Goal: Complete application form: Complete application form

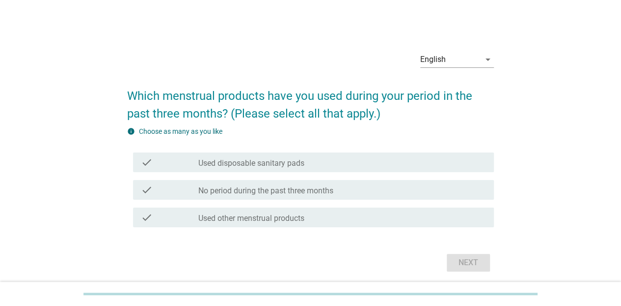
click at [345, 221] on div "check_box_outline_blank Used other menstrual products" at bounding box center [342, 217] width 288 height 12
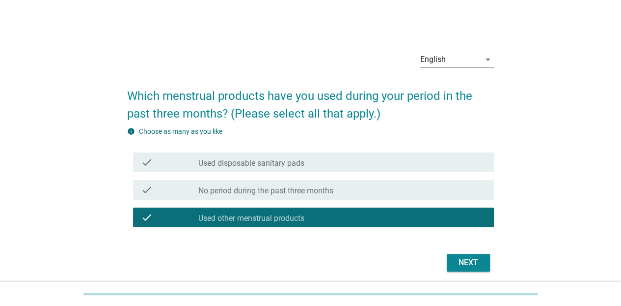
click at [455, 264] on div "Next" at bounding box center [469, 262] width 28 height 12
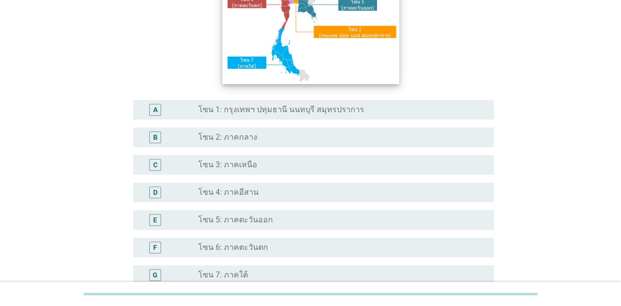
scroll to position [197, 0]
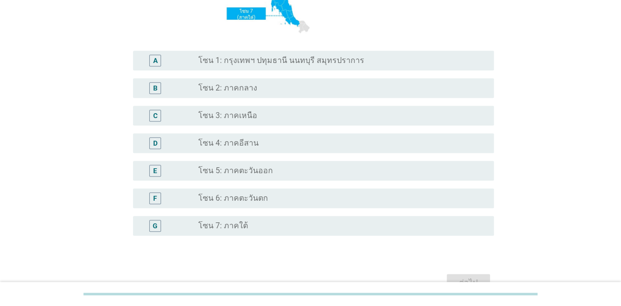
click at [270, 222] on div "radio_button_unchecked โซน 7: ภาคใต้" at bounding box center [338, 226] width 280 height 10
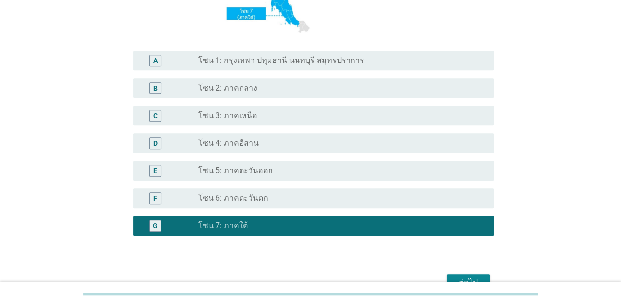
scroll to position [253, 0]
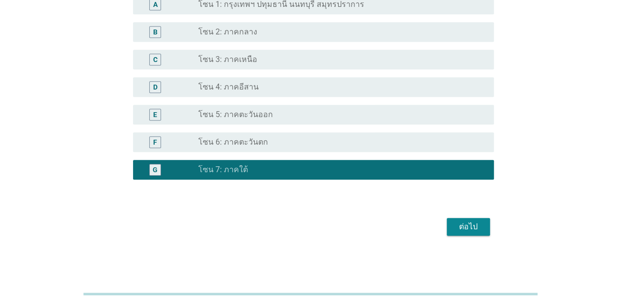
click at [477, 232] on div "ต่อไป" at bounding box center [469, 227] width 28 height 12
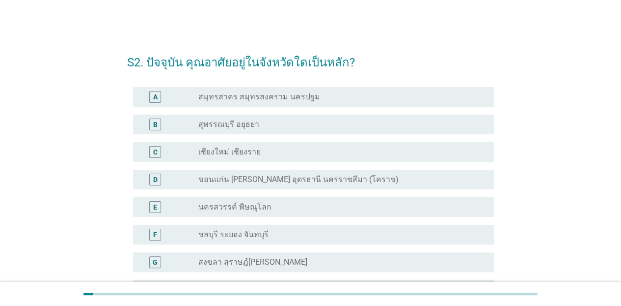
scroll to position [98, 0]
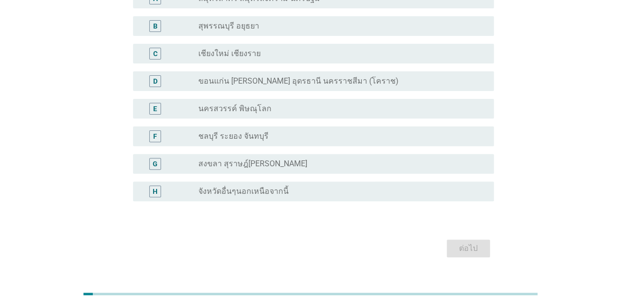
click at [235, 194] on label "จังหวัดอื่นๆนอกเหนือจากนี้" at bounding box center [243, 191] width 90 height 10
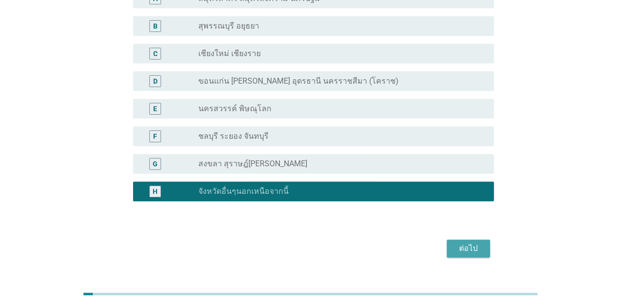
click at [462, 249] on div "ต่อไป" at bounding box center [469, 248] width 28 height 12
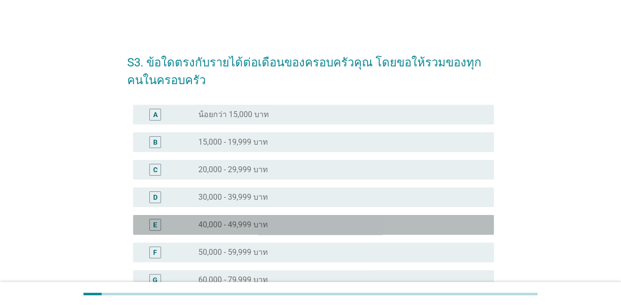
click at [254, 224] on label "40,000 - 49,999 บาท" at bounding box center [233, 225] width 70 height 10
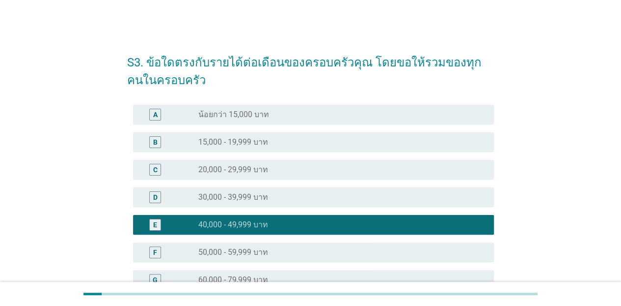
scroll to position [197, 0]
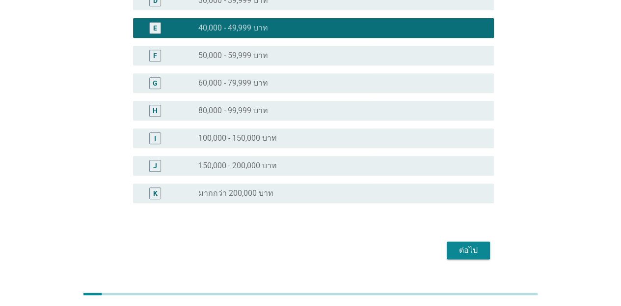
click at [477, 249] on div "ต่อไป" at bounding box center [469, 250] width 28 height 12
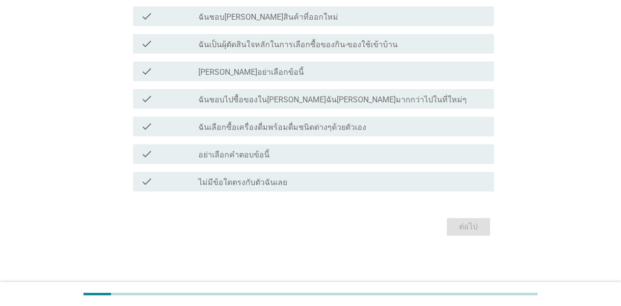
scroll to position [0, 0]
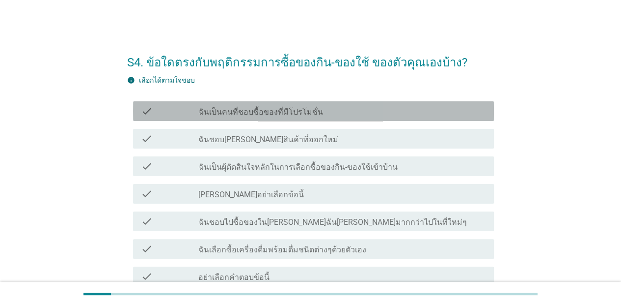
click at [267, 114] on label "ฉันเป็นคนที่ชอบซื้อของที่มีโปรโมชั่น" at bounding box center [260, 112] width 125 height 10
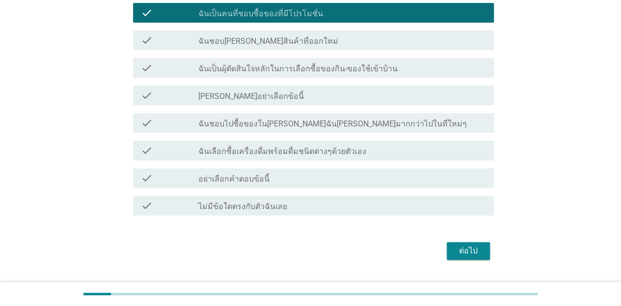
scroll to position [122, 0]
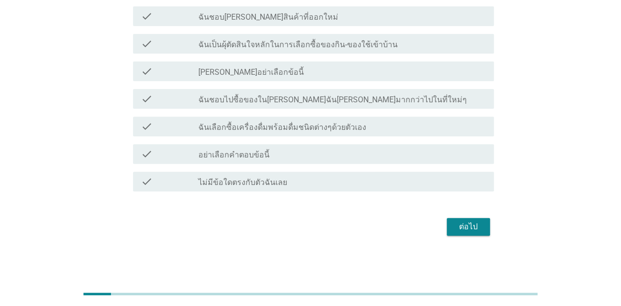
click at [289, 124] on label "ฉันเลือกซื้อเครื่องดื่มพร้อมดื่มชนิดต่างๆด้วยตัวเอง" at bounding box center [282, 127] width 168 height 10
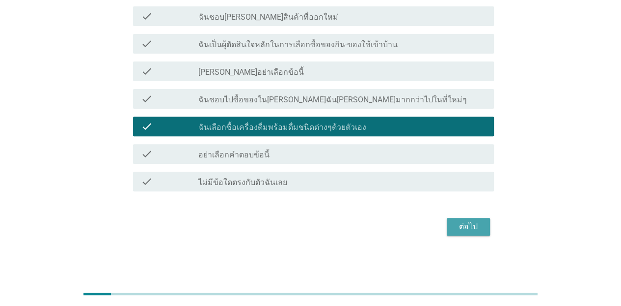
click at [461, 225] on div "ต่อไป" at bounding box center [469, 227] width 28 height 12
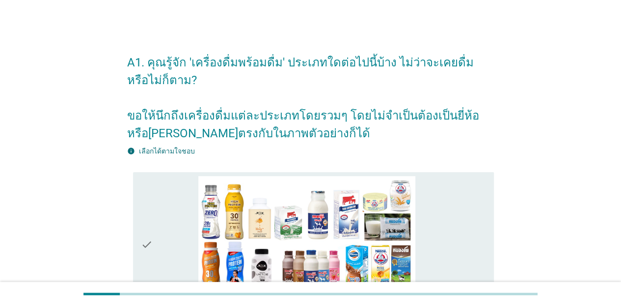
scroll to position [147, 0]
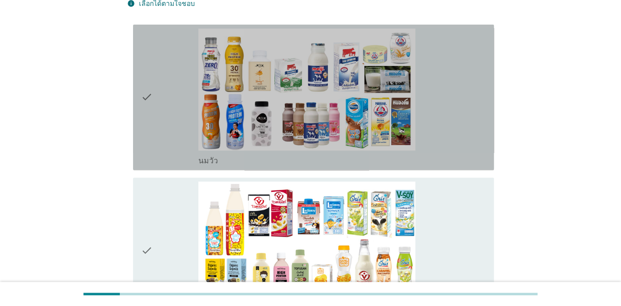
click at [171, 116] on div "check" at bounding box center [169, 97] width 57 height 138
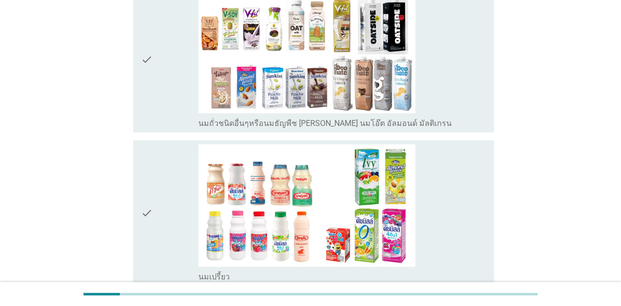
scroll to position [540, 0]
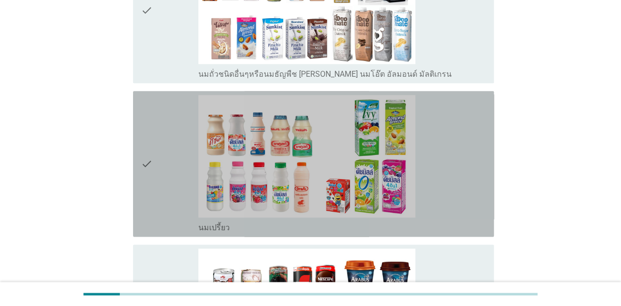
click at [159, 157] on div "check" at bounding box center [169, 164] width 57 height 138
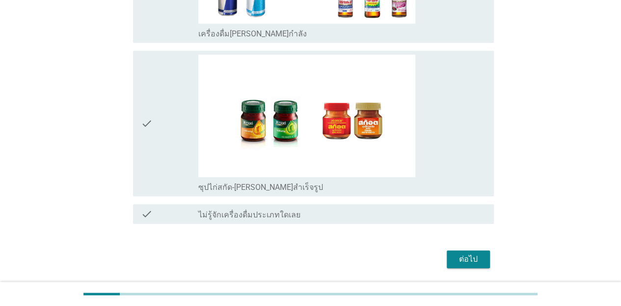
scroll to position [2142, 0]
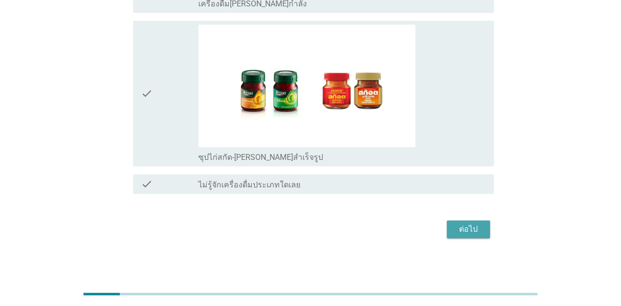
click at [471, 230] on div "ต่อไป" at bounding box center [469, 229] width 28 height 12
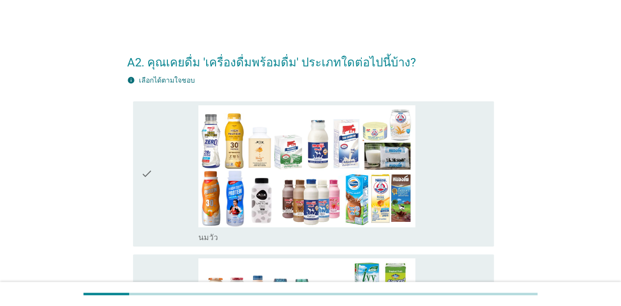
scroll to position [236, 0]
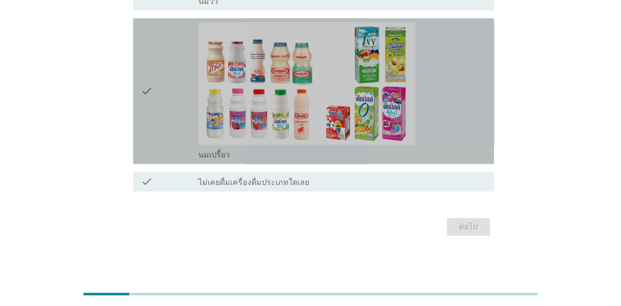
click at [175, 120] on div "check" at bounding box center [169, 91] width 57 height 138
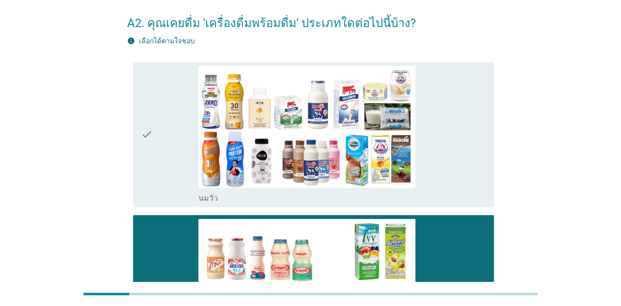
scroll to position [0, 0]
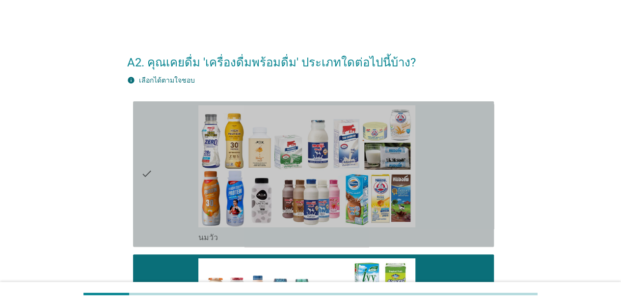
click at [170, 146] on div "check" at bounding box center [169, 174] width 57 height 138
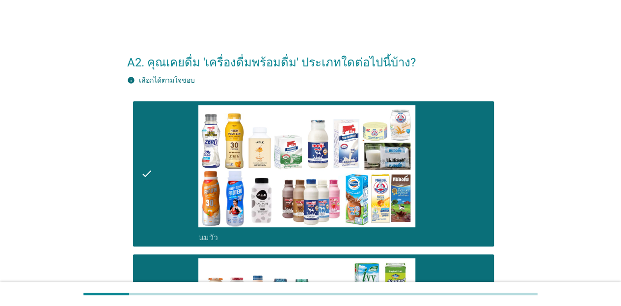
scroll to position [197, 0]
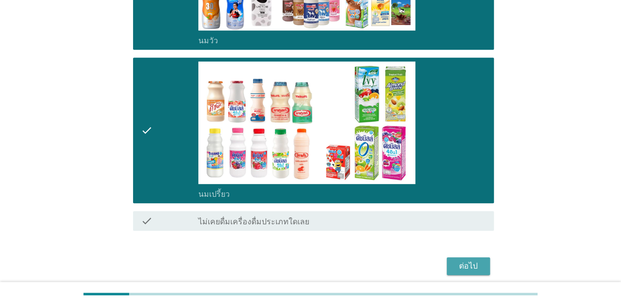
click at [479, 265] on div "ต่อไป" at bounding box center [469, 266] width 28 height 12
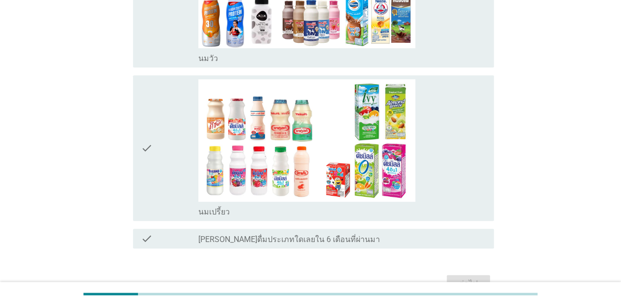
click at [94, 136] on div "A3. ใน 6 เดือนที่ผ่านมา คุณดื่ม 'เครื่องดื่มพร้อมดื่ม' ประเภทใดต่อไปนี้บ้าง? in…" at bounding box center [311, 71] width 574 height 464
click at [141, 127] on icon "check" at bounding box center [147, 148] width 12 height 138
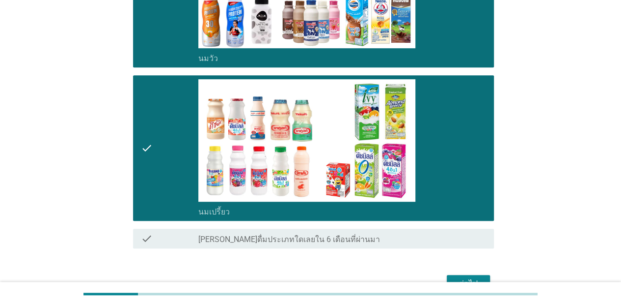
scroll to position [236, 0]
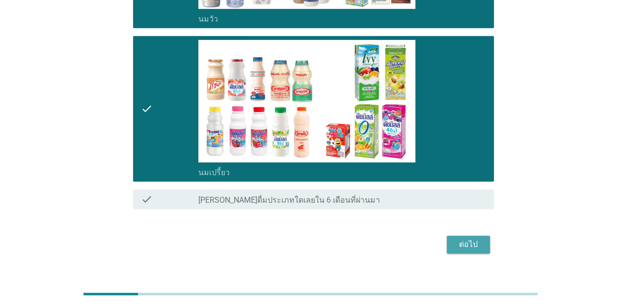
click at [474, 238] on div "ต่อไป" at bounding box center [469, 244] width 28 height 12
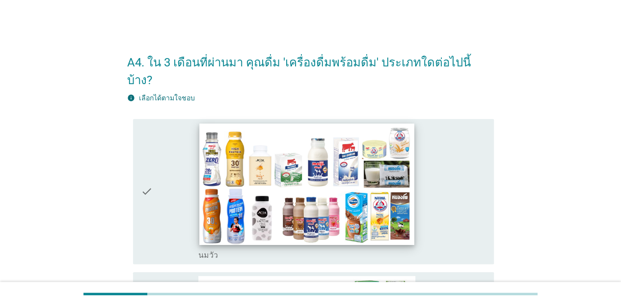
scroll to position [98, 0]
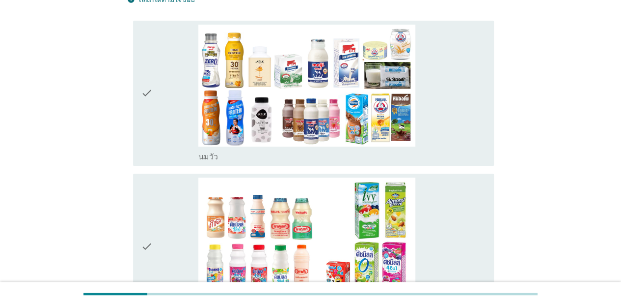
click at [184, 197] on div "check" at bounding box center [169, 246] width 57 height 138
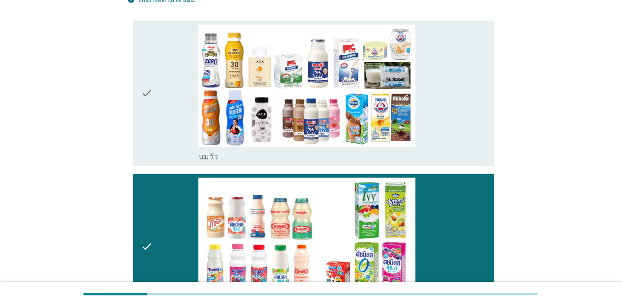
click at [183, 96] on div "check" at bounding box center [169, 94] width 57 height 138
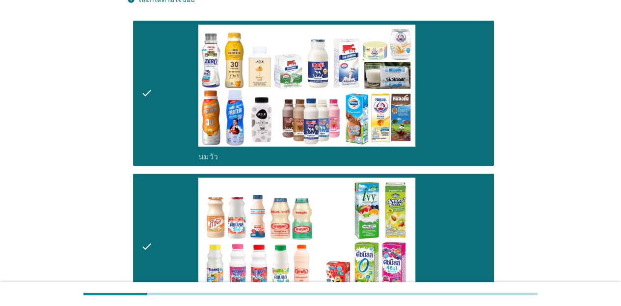
scroll to position [236, 0]
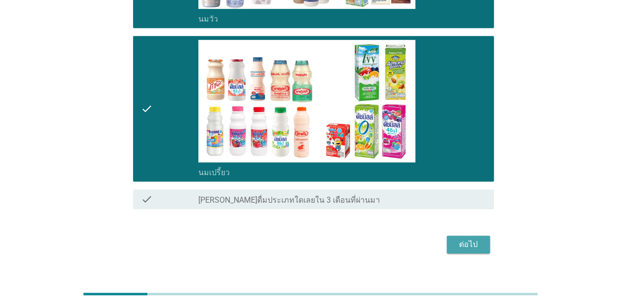
click at [478, 238] on div "ต่อไป" at bounding box center [469, 244] width 28 height 12
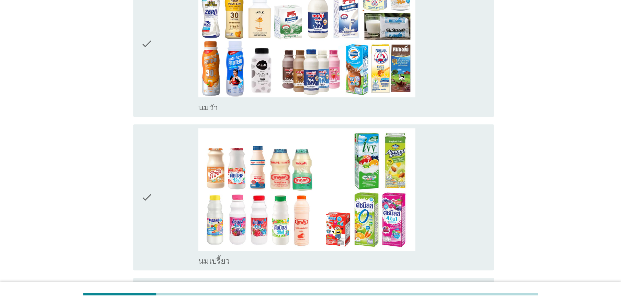
click at [144, 181] on icon "check" at bounding box center [147, 197] width 12 height 138
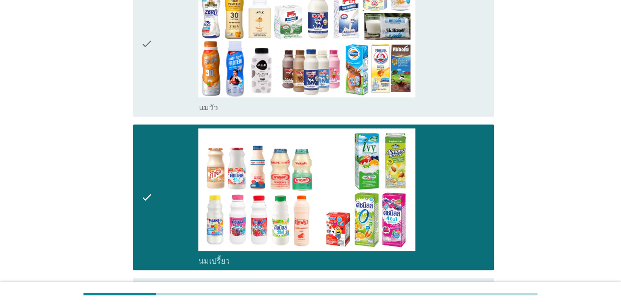
scroll to position [236, 0]
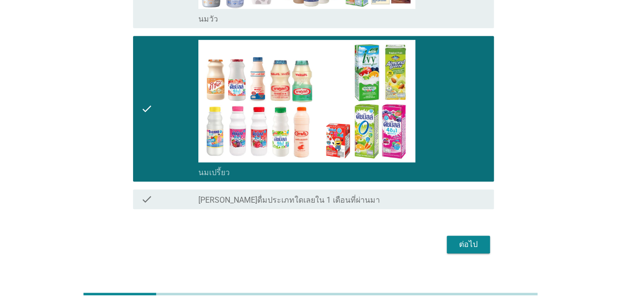
click at [470, 238] on div "ต่อไป" at bounding box center [469, 244] width 28 height 12
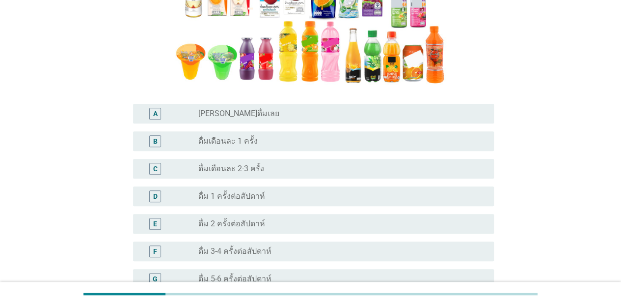
scroll to position [295, 0]
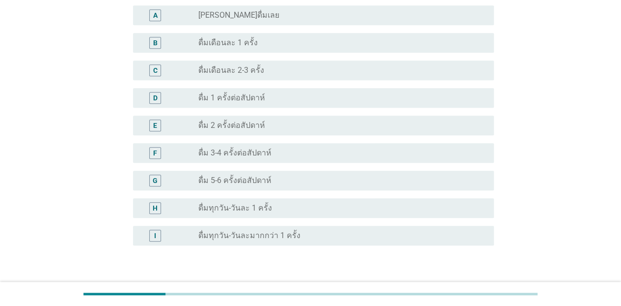
click at [250, 130] on label "ดื่ม 2 ครั้งต่อสัปดาห์" at bounding box center [231, 125] width 67 height 10
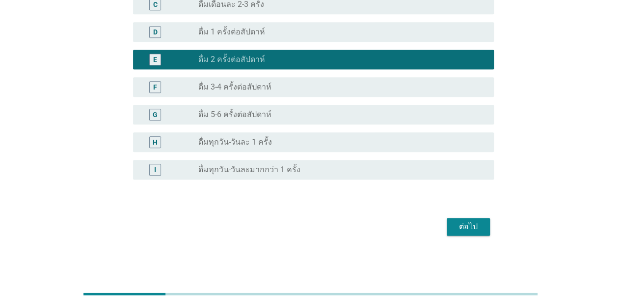
scroll to position [115, 0]
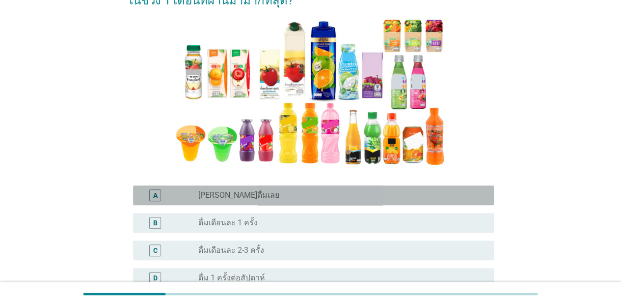
click at [281, 197] on div "radio_button_unchecked [PERSON_NAME]ดื่มเลย" at bounding box center [338, 195] width 280 height 10
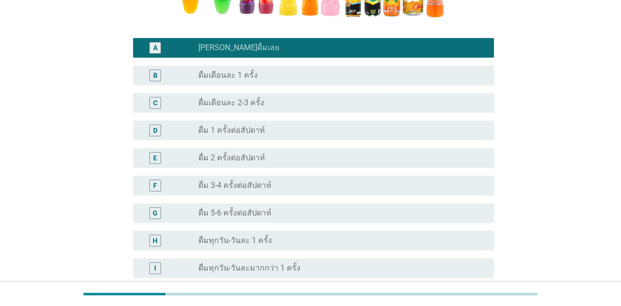
scroll to position [361, 0]
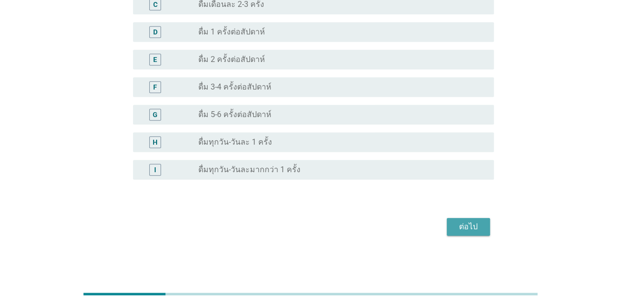
click at [472, 223] on div "ต่อไป" at bounding box center [469, 227] width 28 height 12
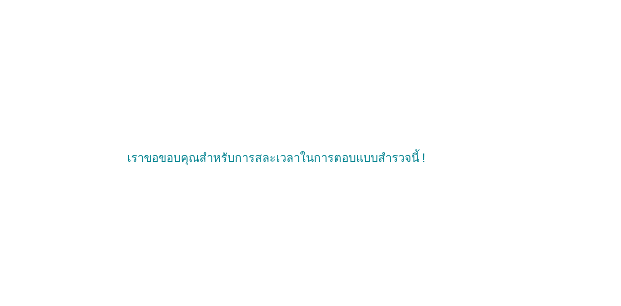
scroll to position [0, 0]
